Goal: Task Accomplishment & Management: Complete application form

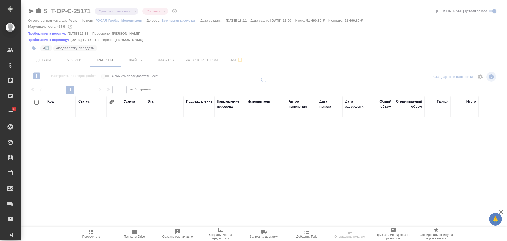
click at [28, 11] on icon "button" at bounding box center [31, 11] width 6 height 6
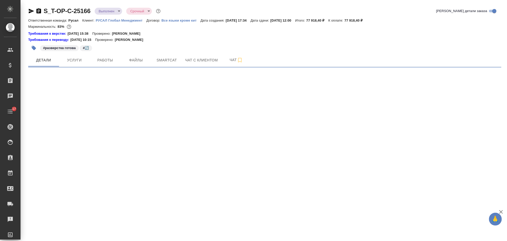
select select "RU"
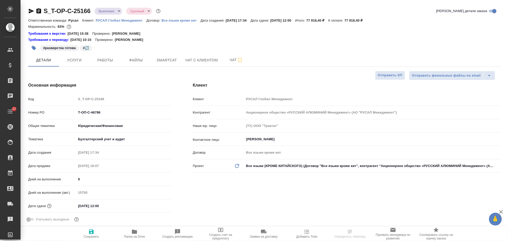
type textarea "x"
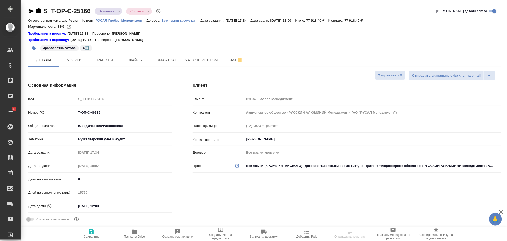
type textarea "x"
type input "Авдеенко Кирилл"
type input "[PERSON_NAME]"
drag, startPoint x: 115, startPoint y: 112, endPoint x: 76, endPoint y: 115, distance: 38.7
click at [77, 115] on input "Т-ОП-С-46786" at bounding box center [124, 112] width 95 height 7
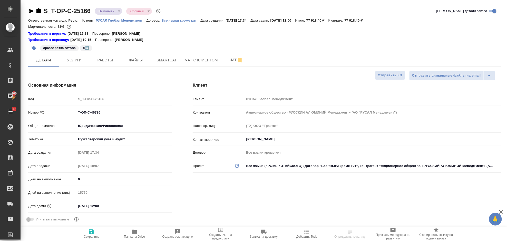
type textarea "x"
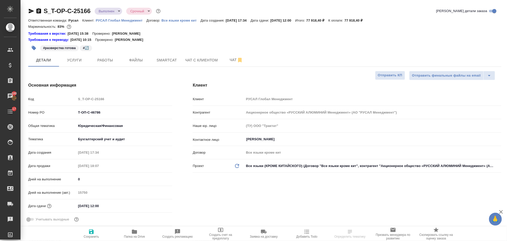
type textarea "x"
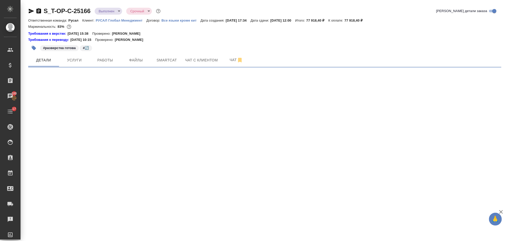
select select "RU"
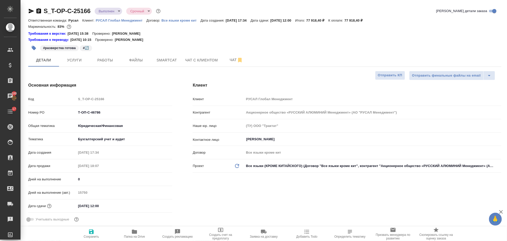
type textarea "x"
click at [134, 229] on icon "button" at bounding box center [134, 231] width 6 height 6
type textarea "x"
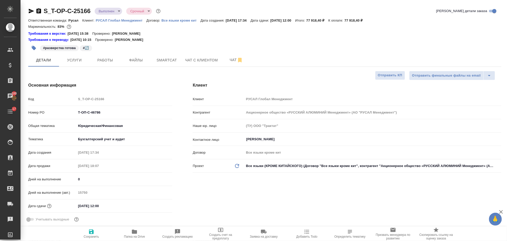
type textarea "x"
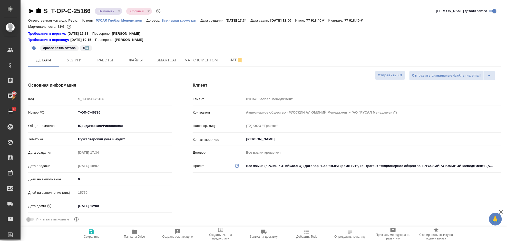
type textarea "x"
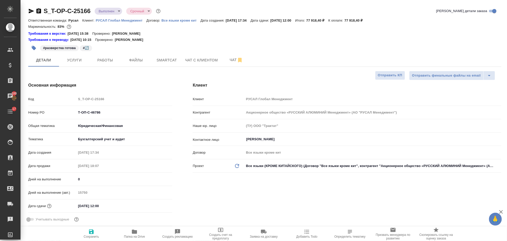
type textarea "x"
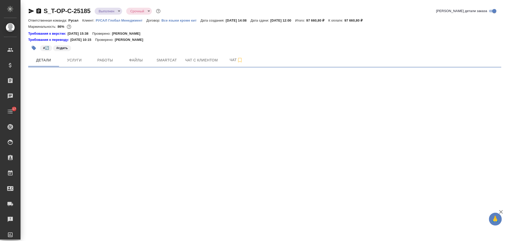
select select "RU"
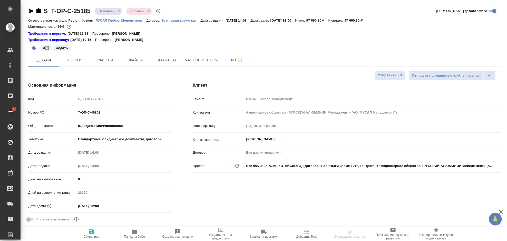
type textarea "x"
drag, startPoint x: 107, startPoint y: 114, endPoint x: 71, endPoint y: 113, distance: 35.4
click at [70, 114] on div "Номер PO Т-ОП-С-46803" at bounding box center [100, 112] width 144 height 9
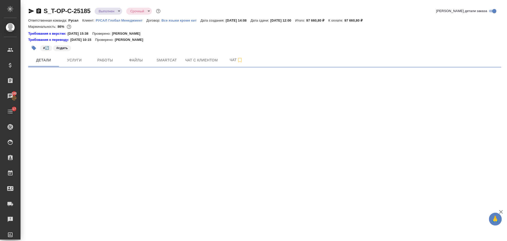
select select "RU"
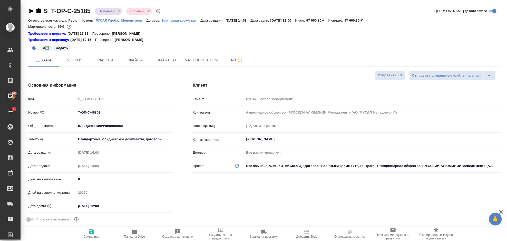
type textarea "x"
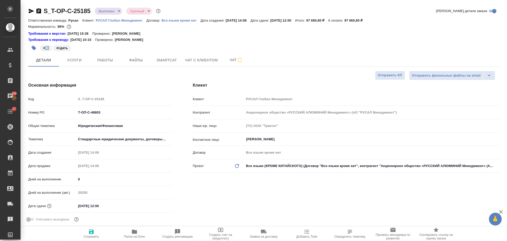
type textarea "x"
click at [135, 230] on icon "button" at bounding box center [134, 231] width 6 height 6
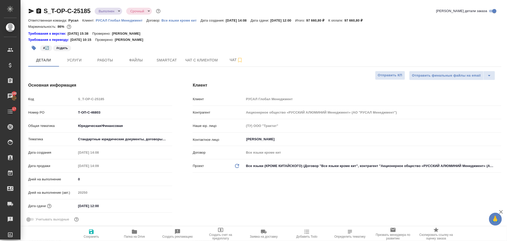
type textarea "x"
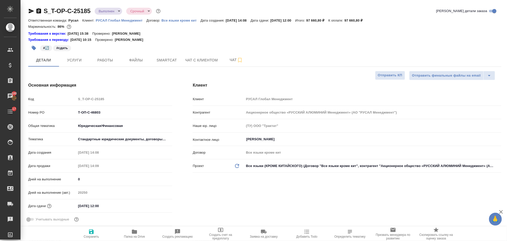
type textarea "x"
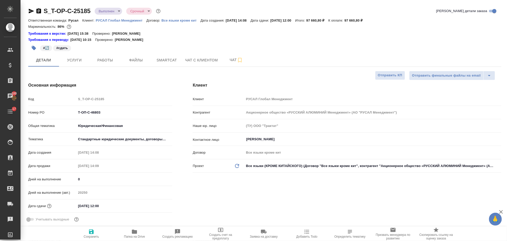
type textarea "x"
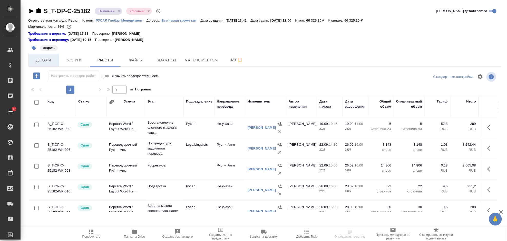
click at [52, 58] on span "Детали" at bounding box center [43, 60] width 25 height 6
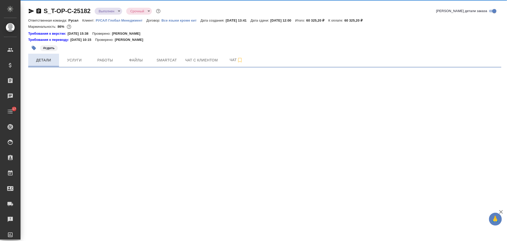
select select "RU"
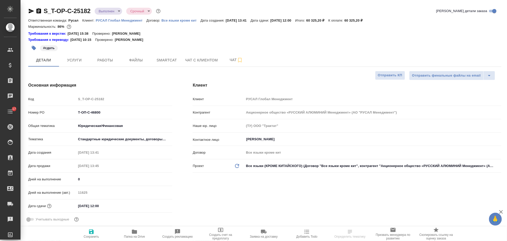
type textarea "x"
drag, startPoint x: 117, startPoint y: 113, endPoint x: 73, endPoint y: 111, distance: 43.9
click at [73, 111] on div "Номер PO Т-ОП-С-46800" at bounding box center [100, 112] width 144 height 9
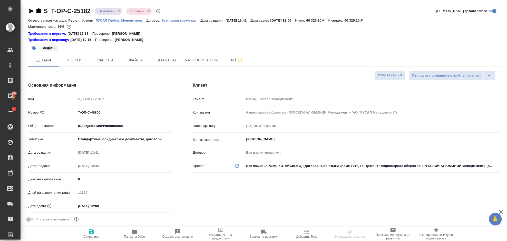
select select "RU"
type textarea "x"
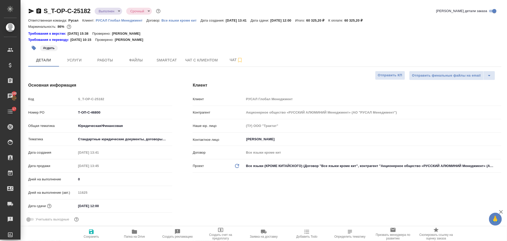
type textarea "x"
click at [137, 233] on icon "button" at bounding box center [134, 232] width 5 height 4
type textarea "x"
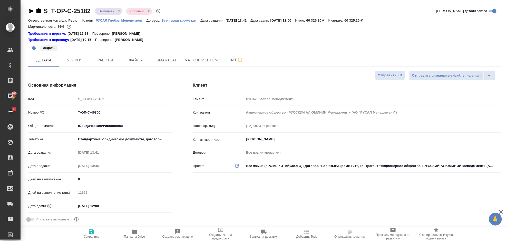
type textarea "x"
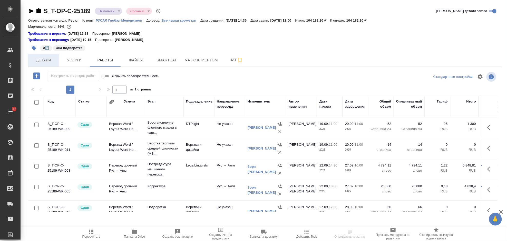
click at [49, 63] on span "Детали" at bounding box center [43, 60] width 25 height 6
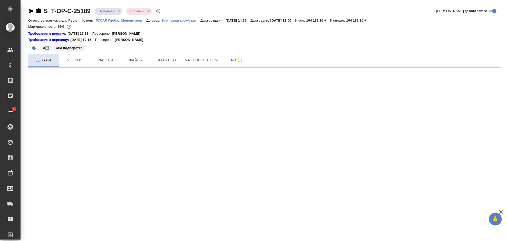
select select "RU"
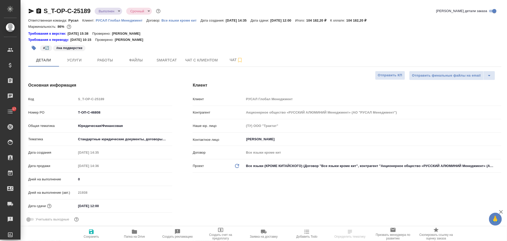
type textarea "x"
drag, startPoint x: 112, startPoint y: 113, endPoint x: 74, endPoint y: 113, distance: 38.3
click at [74, 113] on div "Номер PO Т-ОП-С-46808" at bounding box center [100, 112] width 144 height 9
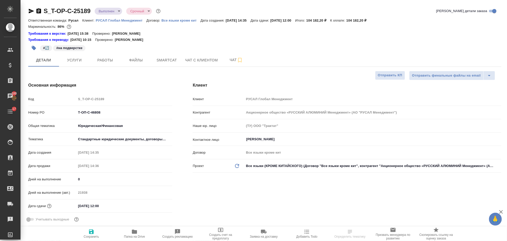
type textarea "x"
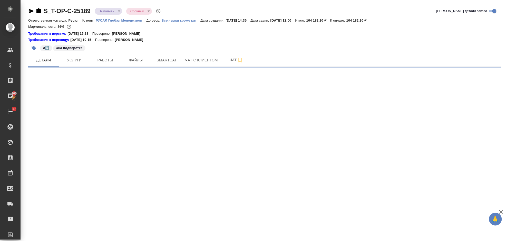
select select "RU"
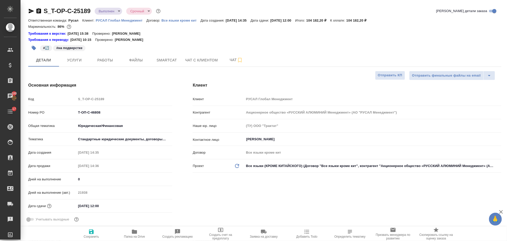
type textarea "x"
click at [133, 230] on icon "button" at bounding box center [134, 232] width 5 height 4
type textarea "x"
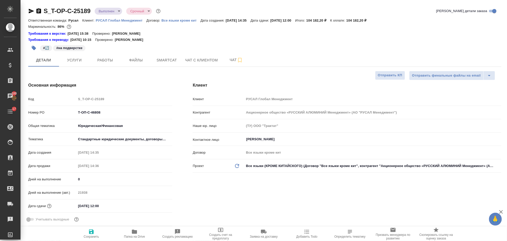
type textarea "x"
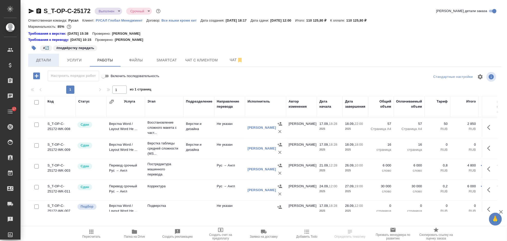
click at [45, 59] on span "Детали" at bounding box center [43, 60] width 25 height 6
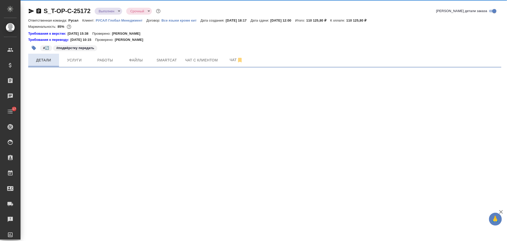
select select "RU"
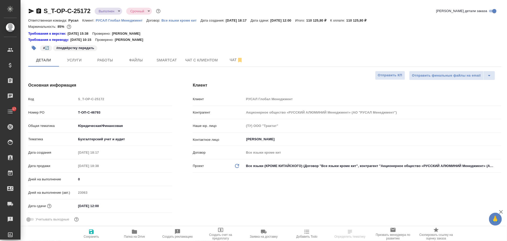
type textarea "x"
drag, startPoint x: 104, startPoint y: 113, endPoint x: 73, endPoint y: 117, distance: 31.0
click at [73, 117] on div "Номер PO Т-ОП-С-46793" at bounding box center [100, 114] width 144 height 13
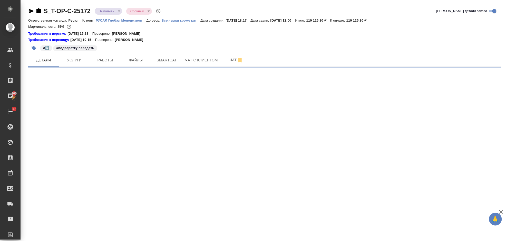
select select "RU"
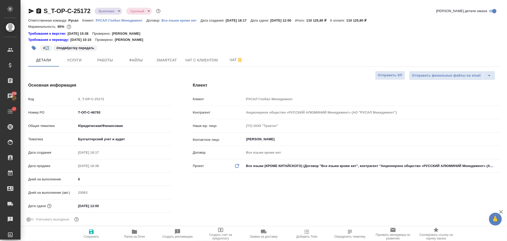
type textarea "x"
drag, startPoint x: 117, startPoint y: 113, endPoint x: 71, endPoint y: 113, distance: 45.7
click at [71, 113] on div "Номер PO Т-ОП-С-46793" at bounding box center [100, 112] width 144 height 9
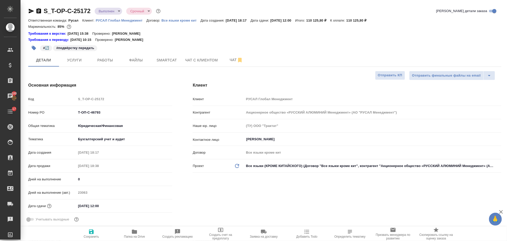
type textarea "x"
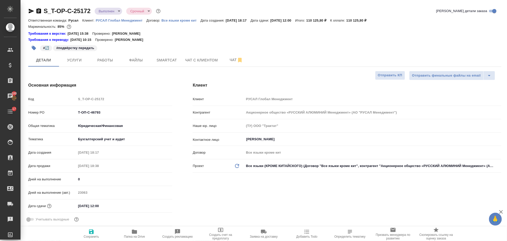
type textarea "x"
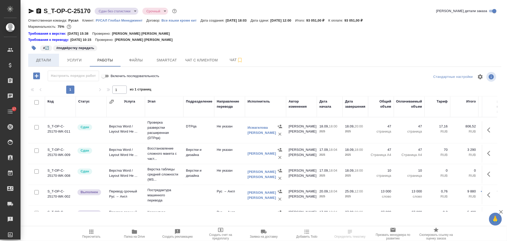
click at [45, 61] on span "Детали" at bounding box center [43, 60] width 25 height 6
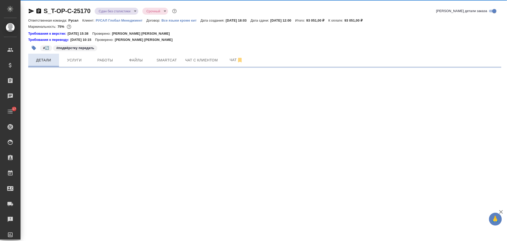
select select "RU"
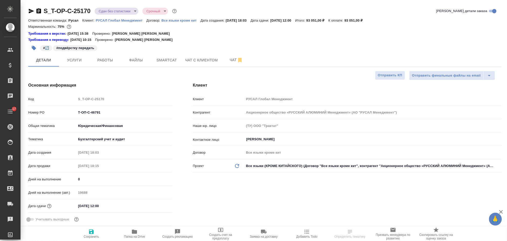
type textarea "x"
drag, startPoint x: 104, startPoint y: 112, endPoint x: 72, endPoint y: 115, distance: 31.5
click at [72, 115] on div "Номер PO Т-ОП-С-46791" at bounding box center [100, 112] width 144 height 9
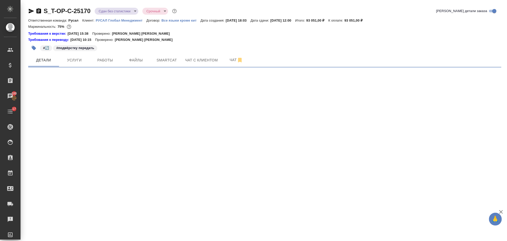
select select "RU"
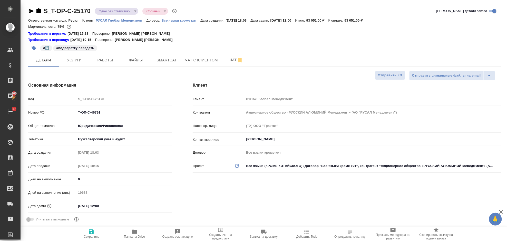
type textarea "x"
click at [133, 233] on icon "button" at bounding box center [134, 232] width 5 height 4
type textarea "x"
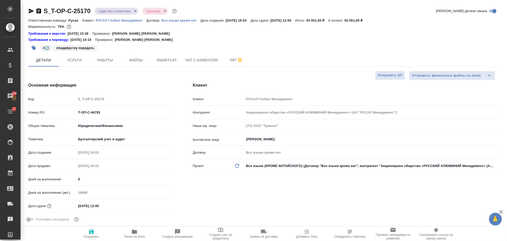
type textarea "x"
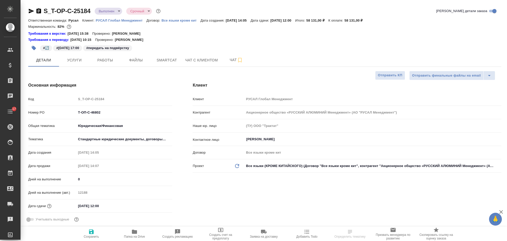
select select "RU"
drag, startPoint x: 113, startPoint y: 112, endPoint x: 73, endPoint y: 114, distance: 40.4
click at [73, 114] on div "Номер PO Т-ОП-С-46802" at bounding box center [100, 112] width 144 height 9
drag, startPoint x: 80, startPoint y: 112, endPoint x: 73, endPoint y: 96, distance: 17.3
click at [68, 97] on p "Код" at bounding box center [52, 99] width 48 height 5
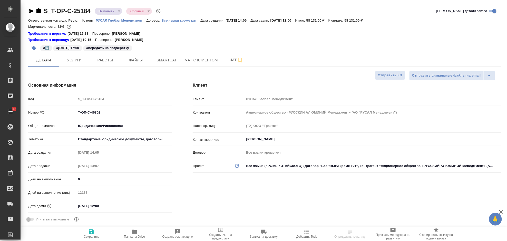
click at [55, 99] on div "Код S_T-OP-C-25184" at bounding box center [100, 98] width 144 height 9
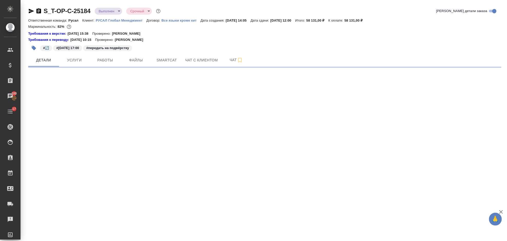
select select "RU"
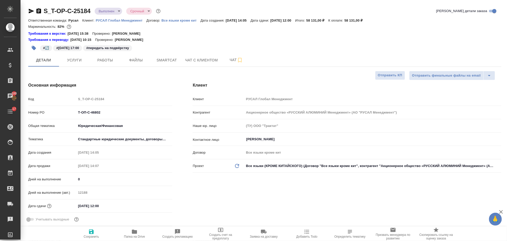
type textarea "x"
drag, startPoint x: 116, startPoint y: 112, endPoint x: 74, endPoint y: 112, distance: 42.4
click at [74, 112] on div "Номер PO Т-ОП-С-46802" at bounding box center [100, 112] width 144 height 9
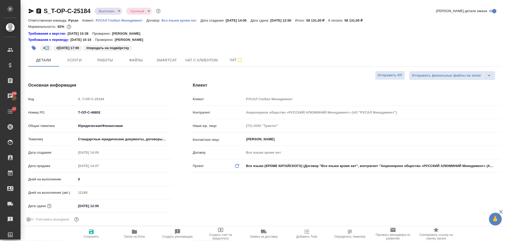
type textarea "x"
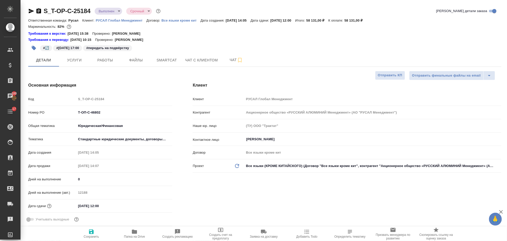
type textarea "x"
